Goal: Task Accomplishment & Management: Manage account settings

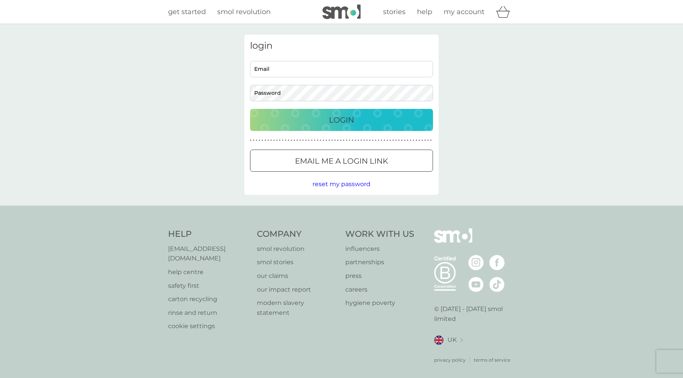
click at [271, 77] on div "Email Password" at bounding box center [341, 81] width 189 height 40
click at [272, 72] on input "Email" at bounding box center [341, 69] width 183 height 16
type input "[EMAIL_ADDRESS][DOMAIN_NAME]"
click at [301, 123] on div "Login" at bounding box center [342, 120] width 168 height 12
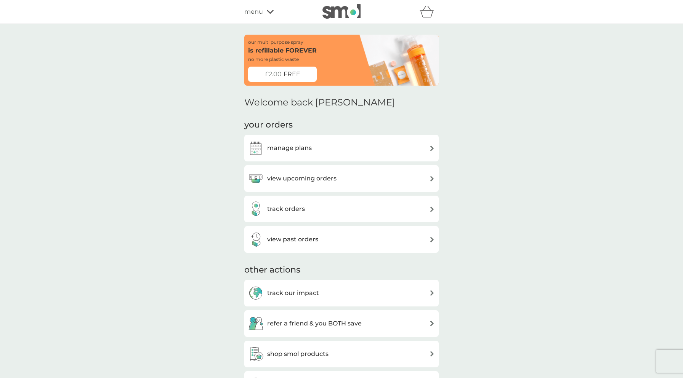
click at [432, 150] on img at bounding box center [432, 149] width 6 height 6
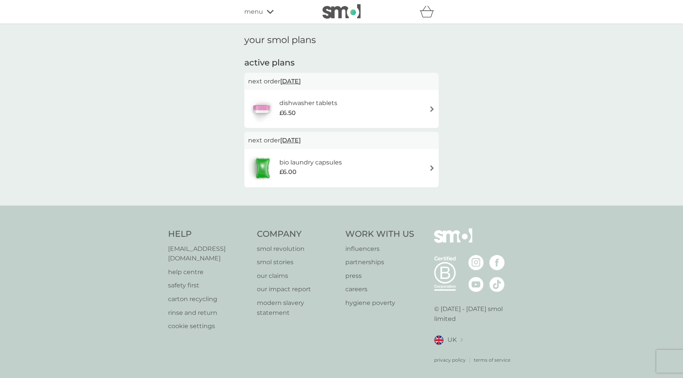
click at [432, 169] on img at bounding box center [432, 168] width 6 height 6
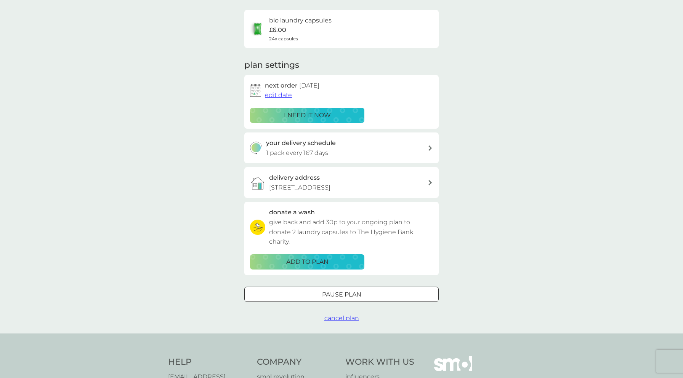
scroll to position [55, 0]
click at [339, 319] on span "cancel plan" at bounding box center [341, 317] width 35 height 7
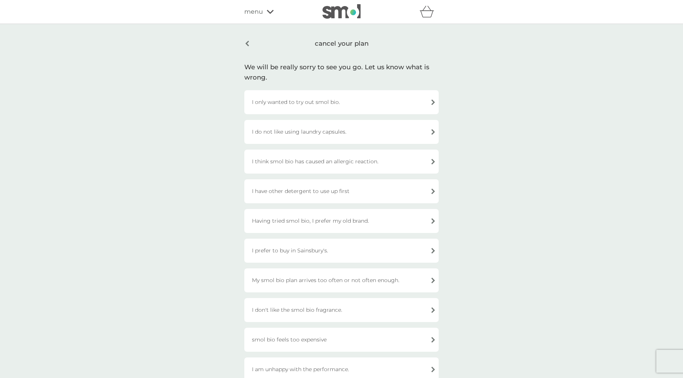
scroll to position [10, 0]
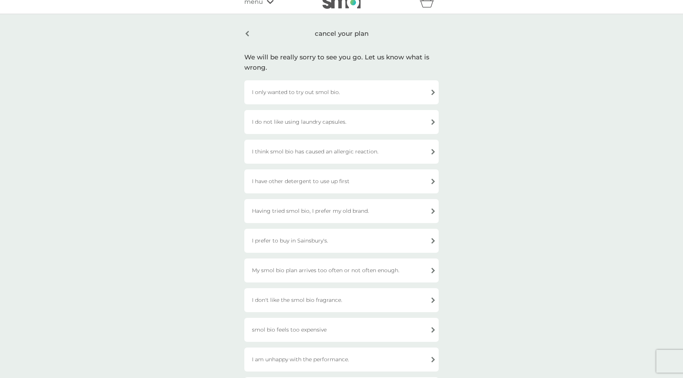
click at [433, 121] on div "I do not like using laundry capsules." at bounding box center [341, 122] width 194 height 24
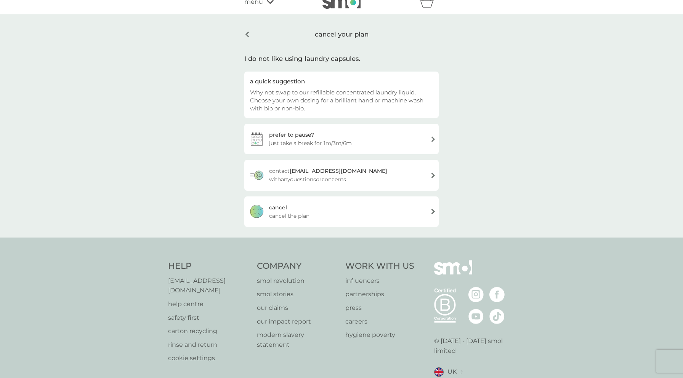
click at [326, 219] on div "cancel cancel the plan" at bounding box center [341, 212] width 194 height 30
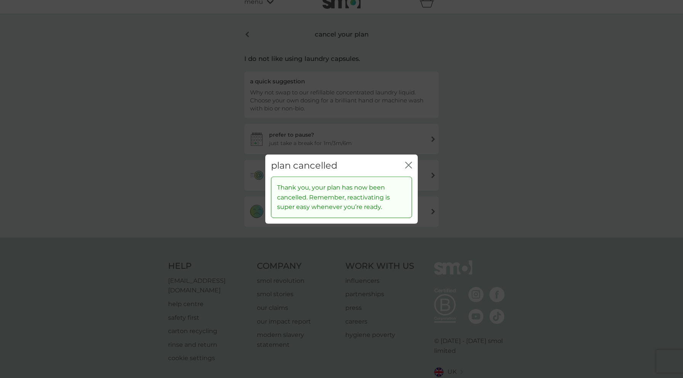
click at [405, 165] on icon "close" at bounding box center [408, 165] width 7 height 7
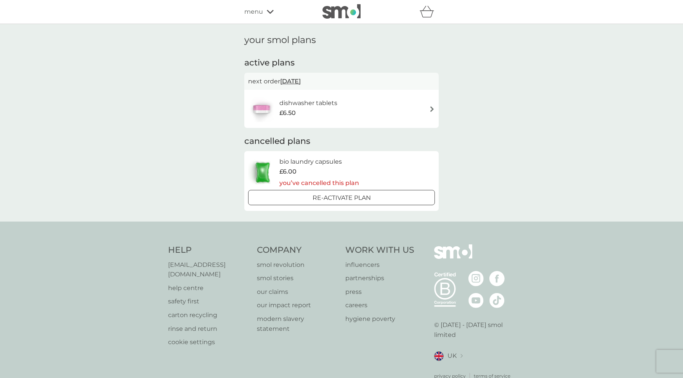
click at [295, 80] on span "2 Nov 2025" at bounding box center [290, 81] width 21 height 15
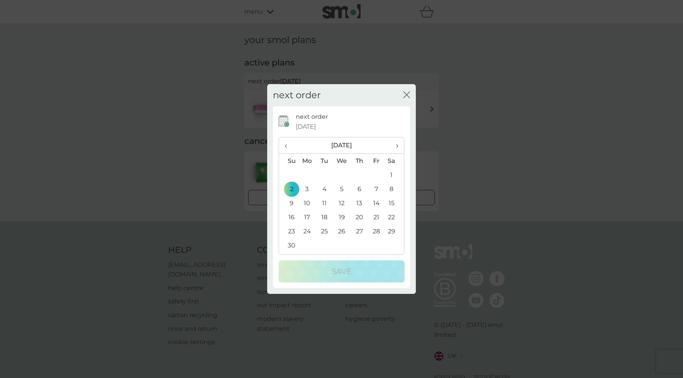
click at [286, 146] on span "‹" at bounding box center [289, 146] width 8 height 16
click at [359, 190] on td "9" at bounding box center [359, 189] width 17 height 14
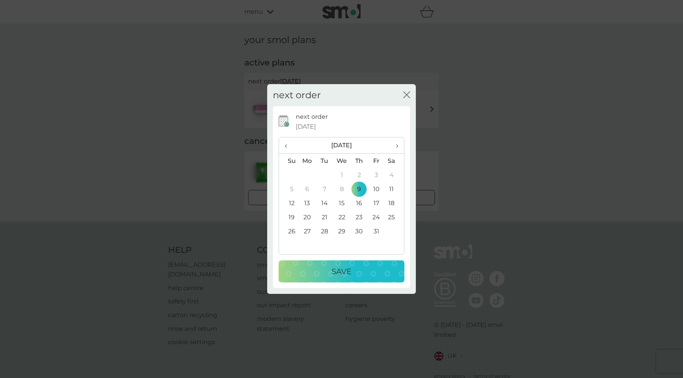
click at [359, 269] on div "Save" at bounding box center [341, 272] width 111 height 12
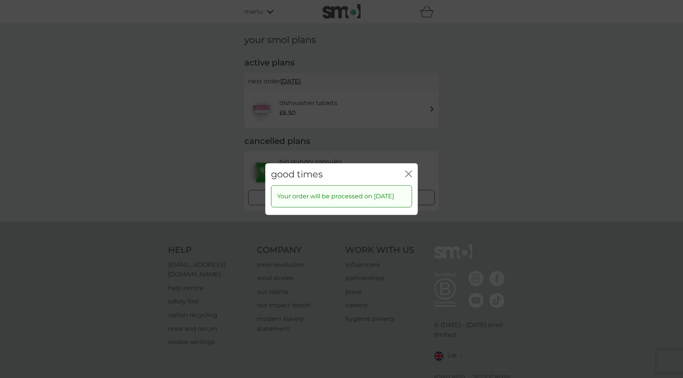
click at [406, 170] on icon "close" at bounding box center [408, 173] width 7 height 7
